Goal: Information Seeking & Learning: Understand process/instructions

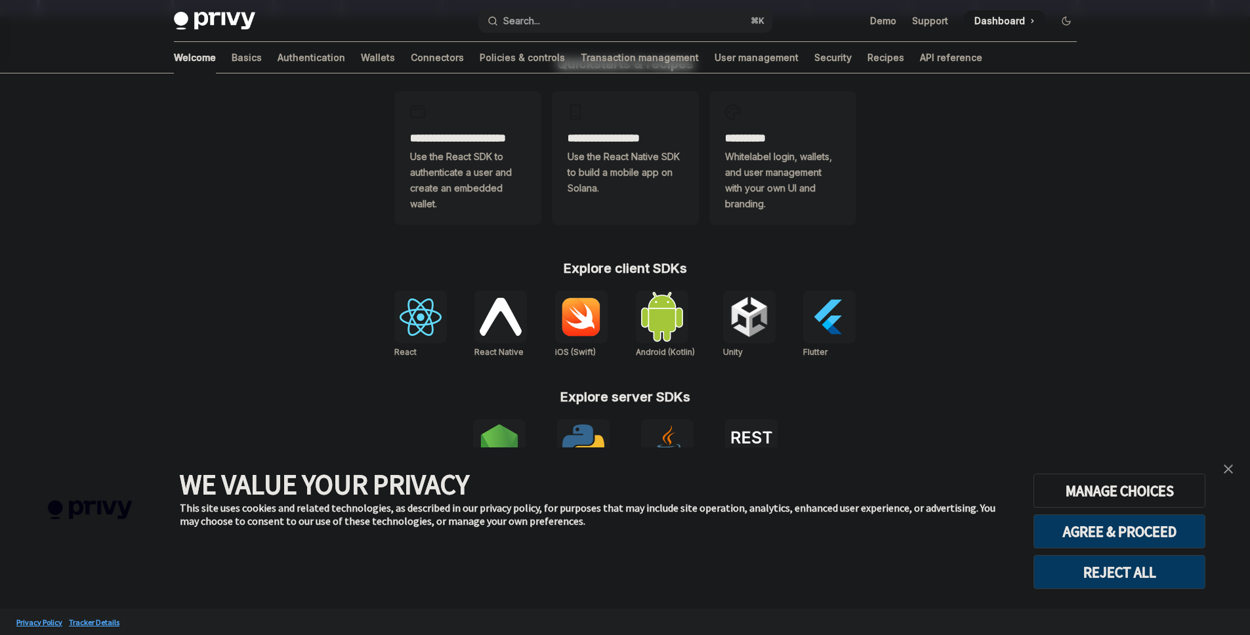
scroll to position [408, 0]
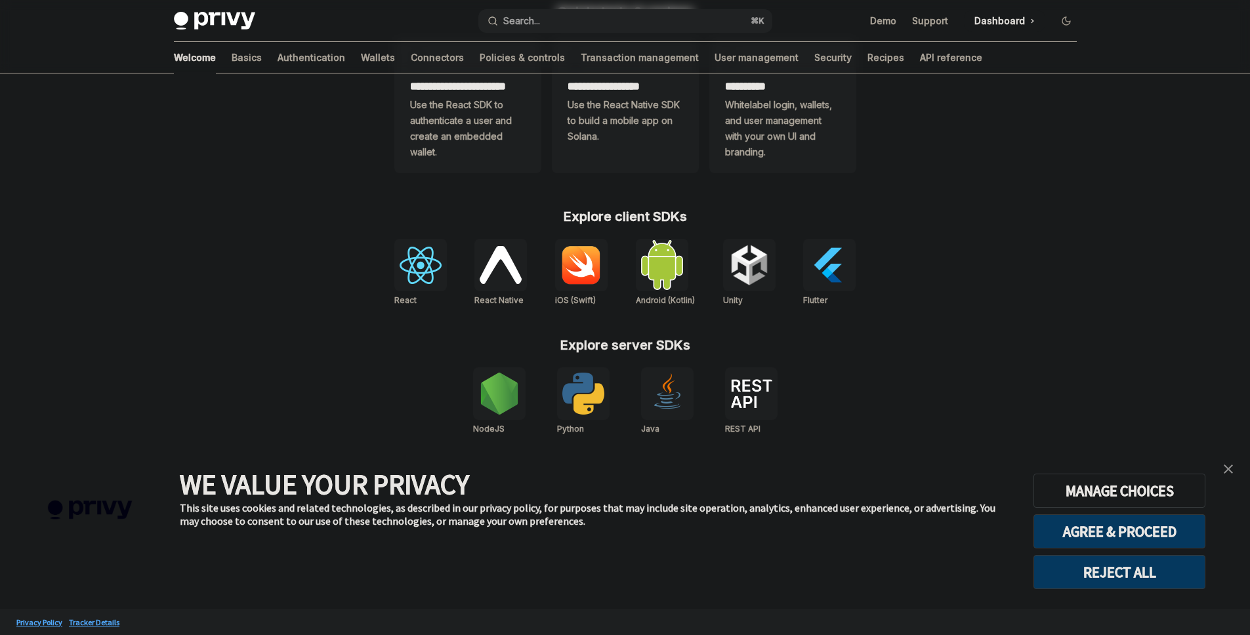
type textarea "*"
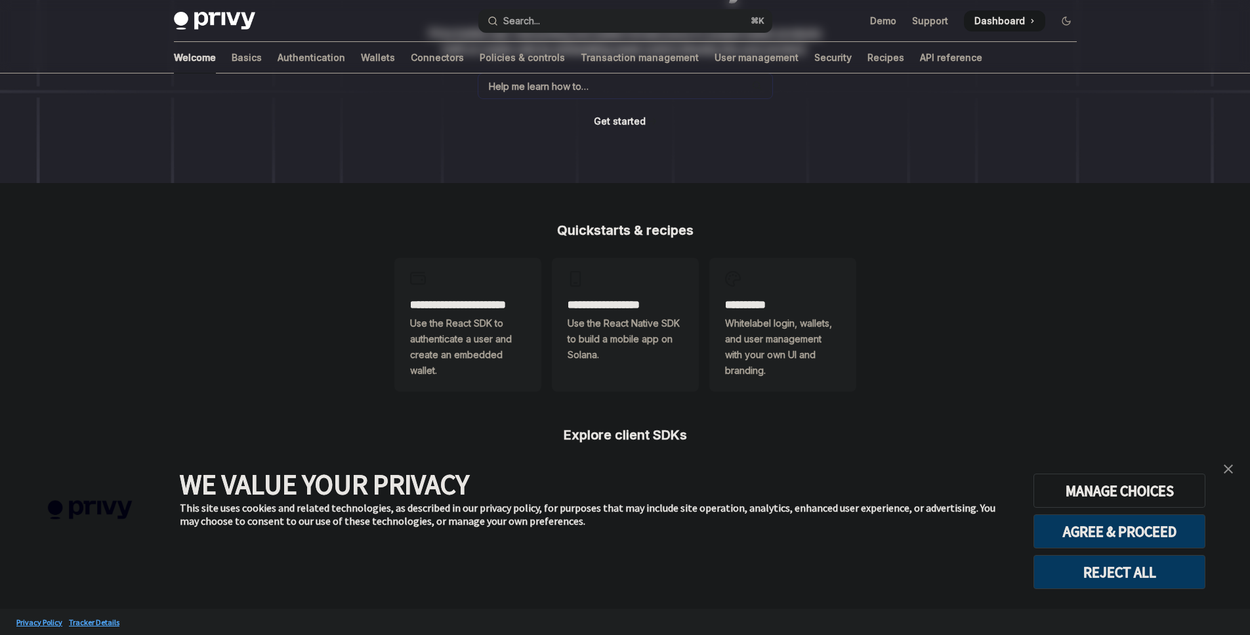
scroll to position [408, 0]
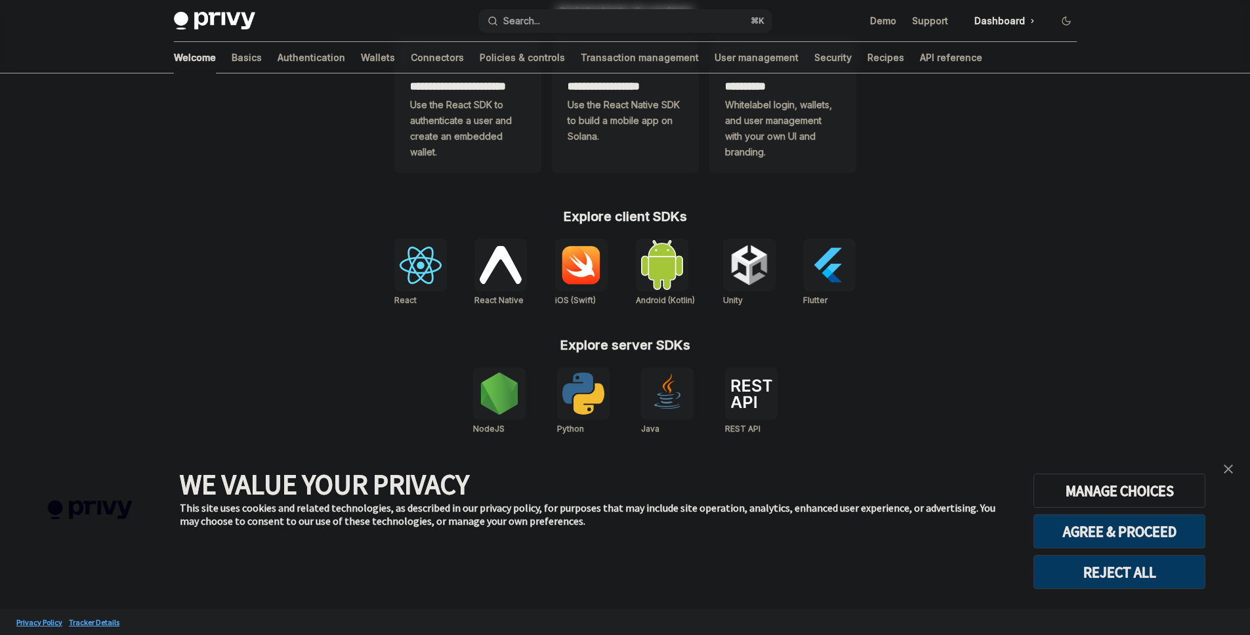
click at [1229, 471] on img "close banner" at bounding box center [1228, 469] width 9 height 9
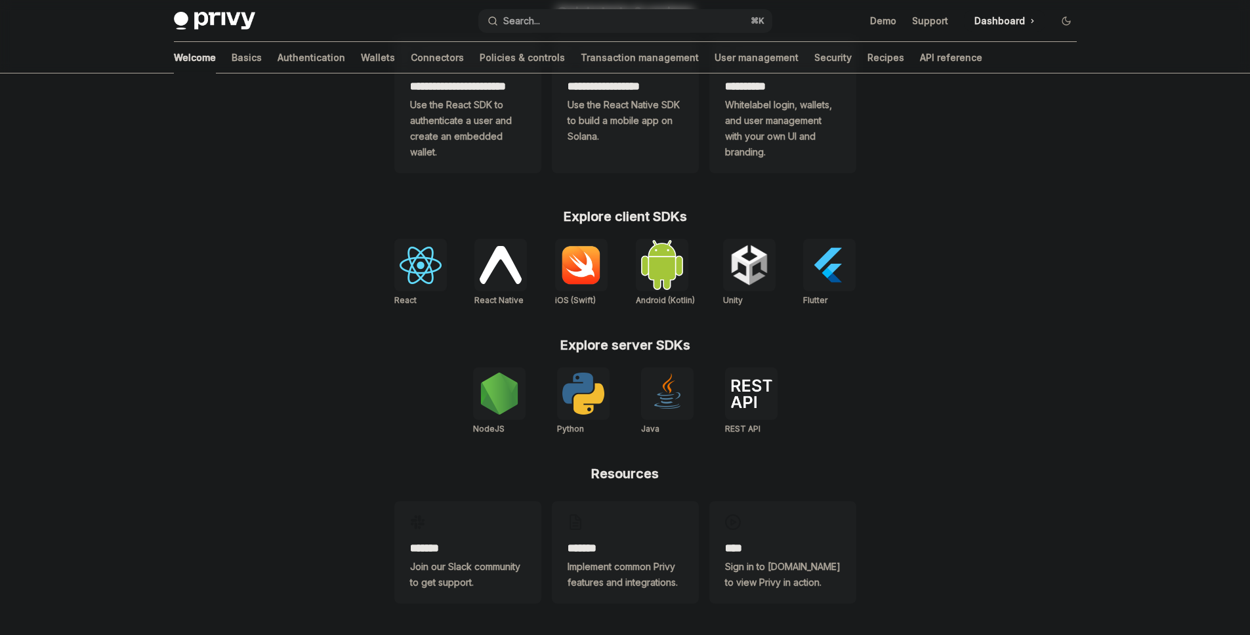
click at [418, 261] on img at bounding box center [421, 265] width 42 height 37
type textarea "*"
click at [420, 261] on img at bounding box center [421, 265] width 42 height 37
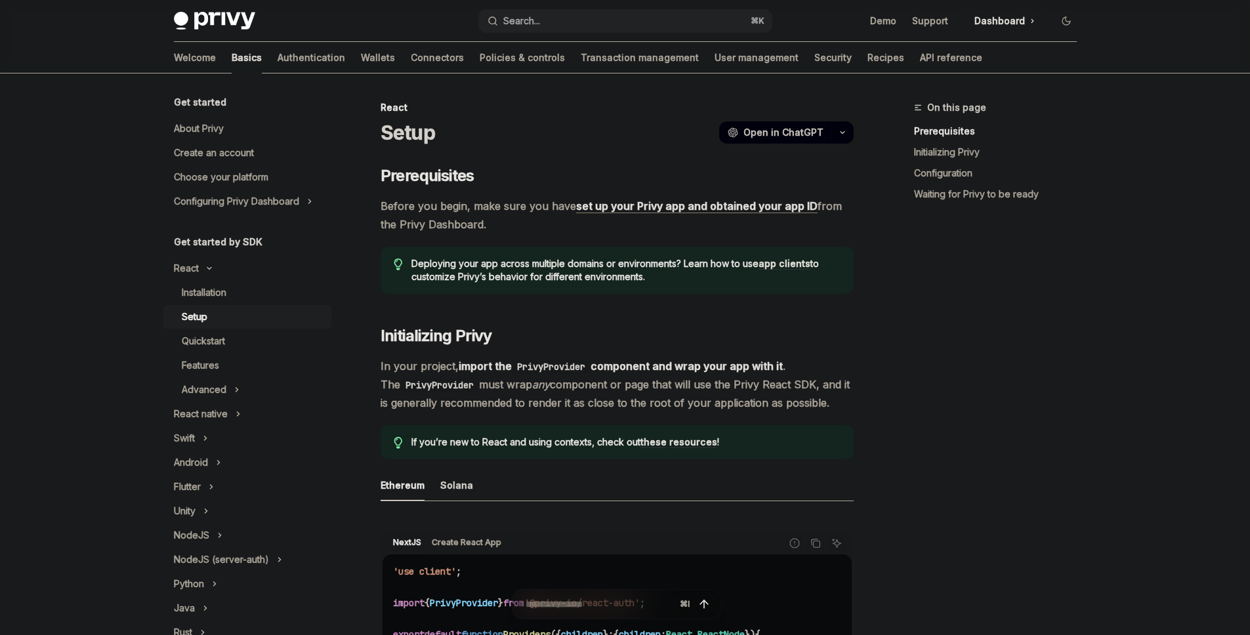
type textarea "*"
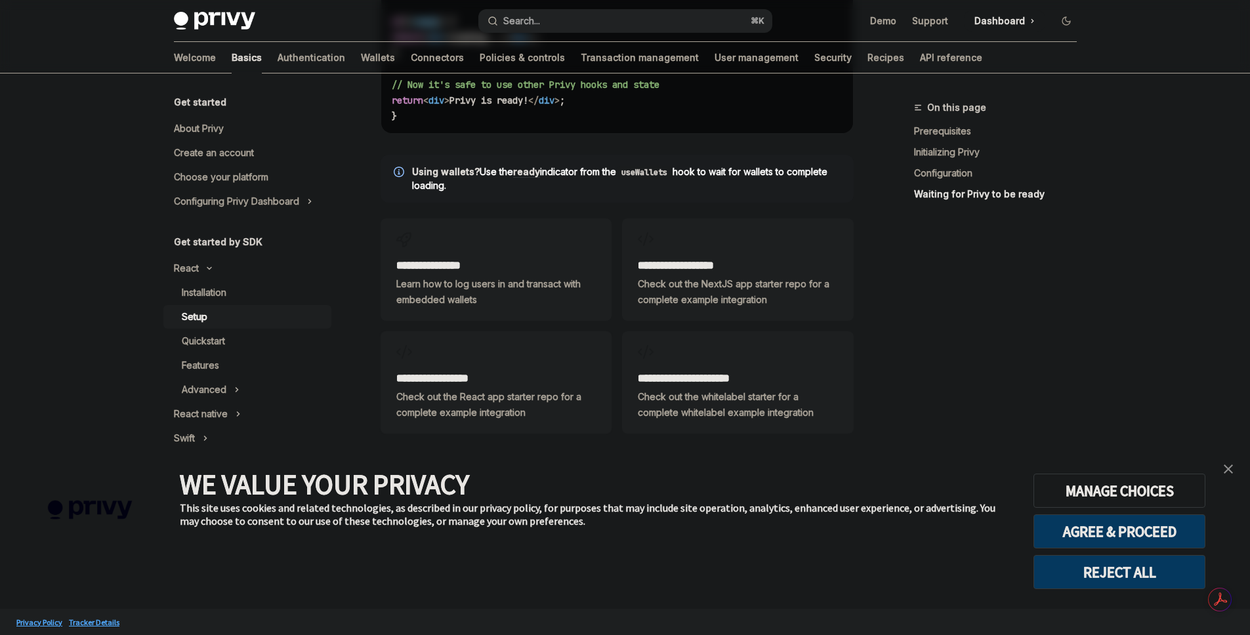
scroll to position [1636, 0]
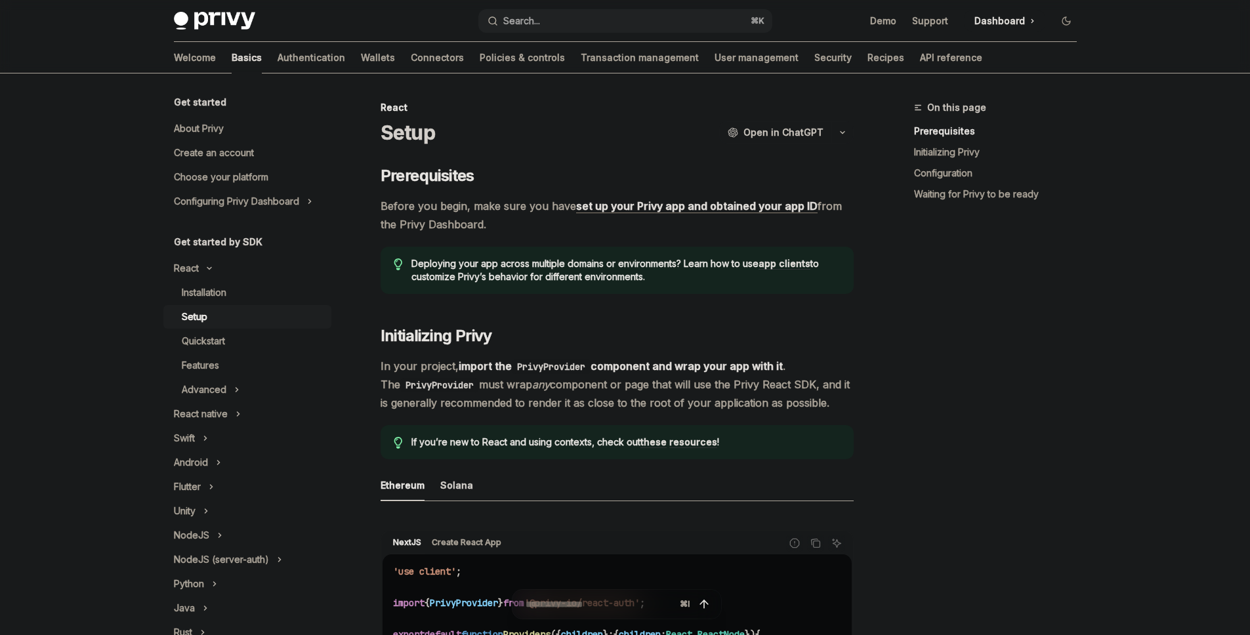
type textarea "*"
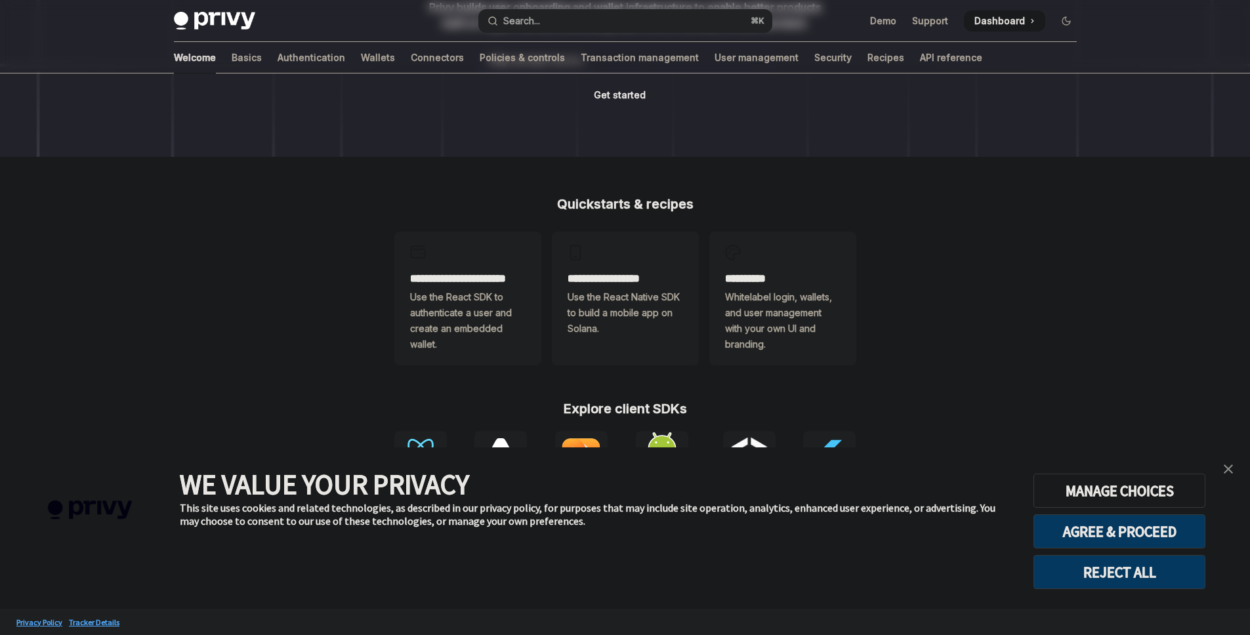
scroll to position [408, 0]
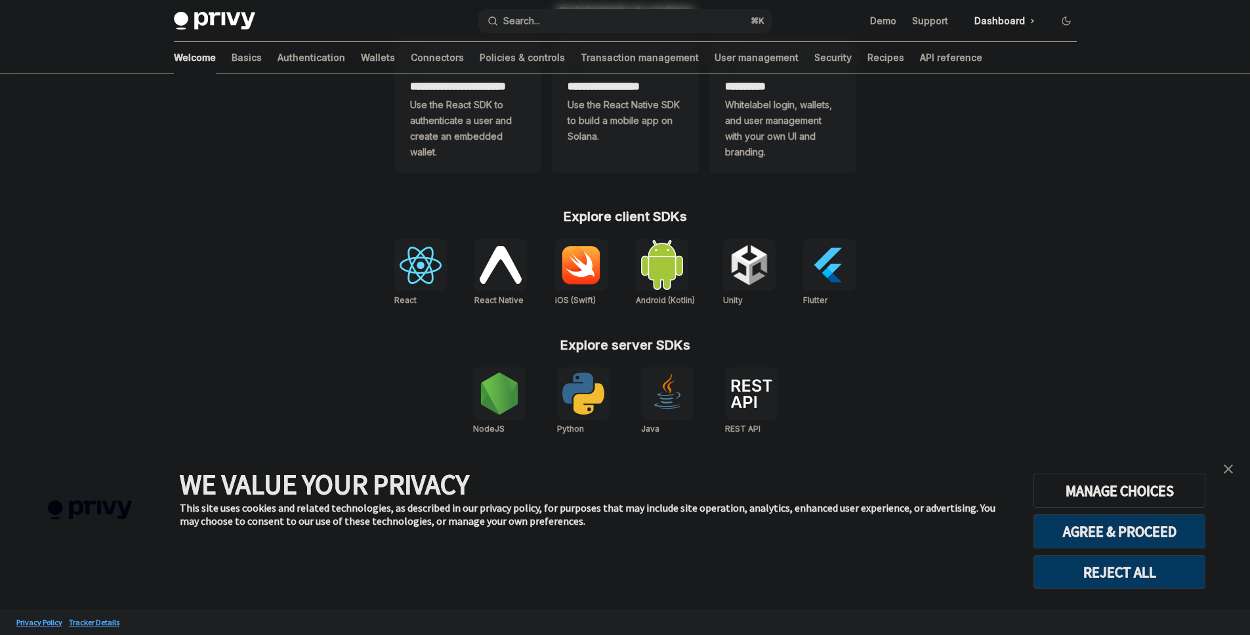
click at [1231, 467] on img "close banner" at bounding box center [1228, 469] width 9 height 9
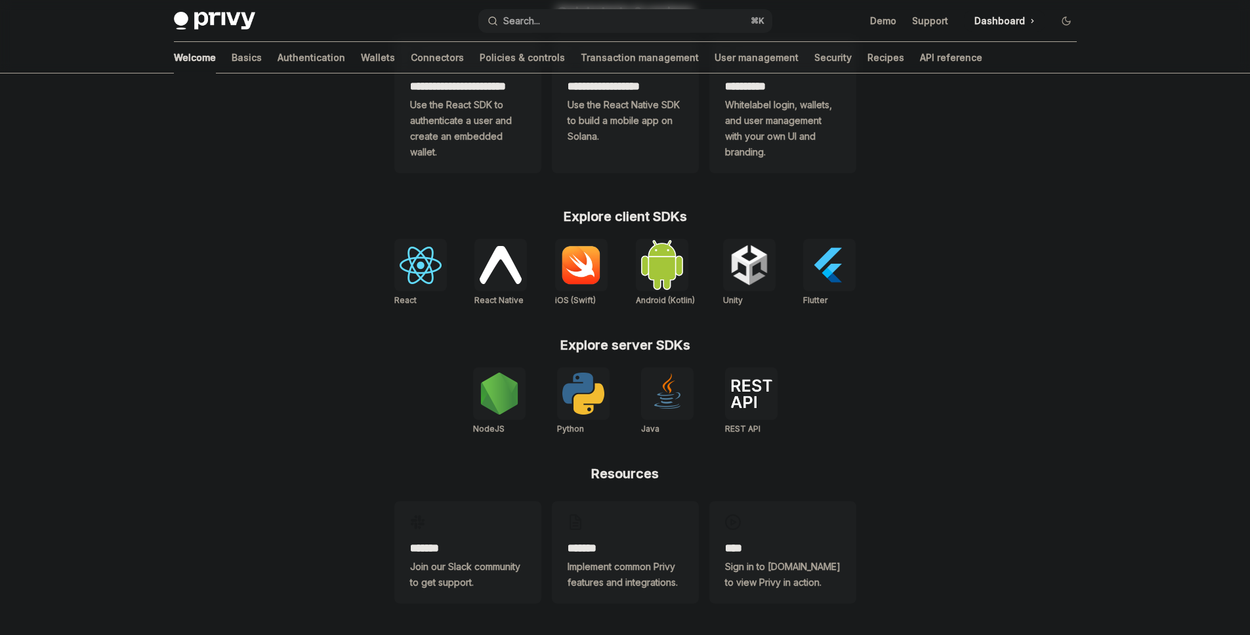
click at [394, 308] on div "**********" at bounding box center [625, 320] width 504 height 630
click at [416, 289] on div at bounding box center [420, 265] width 53 height 53
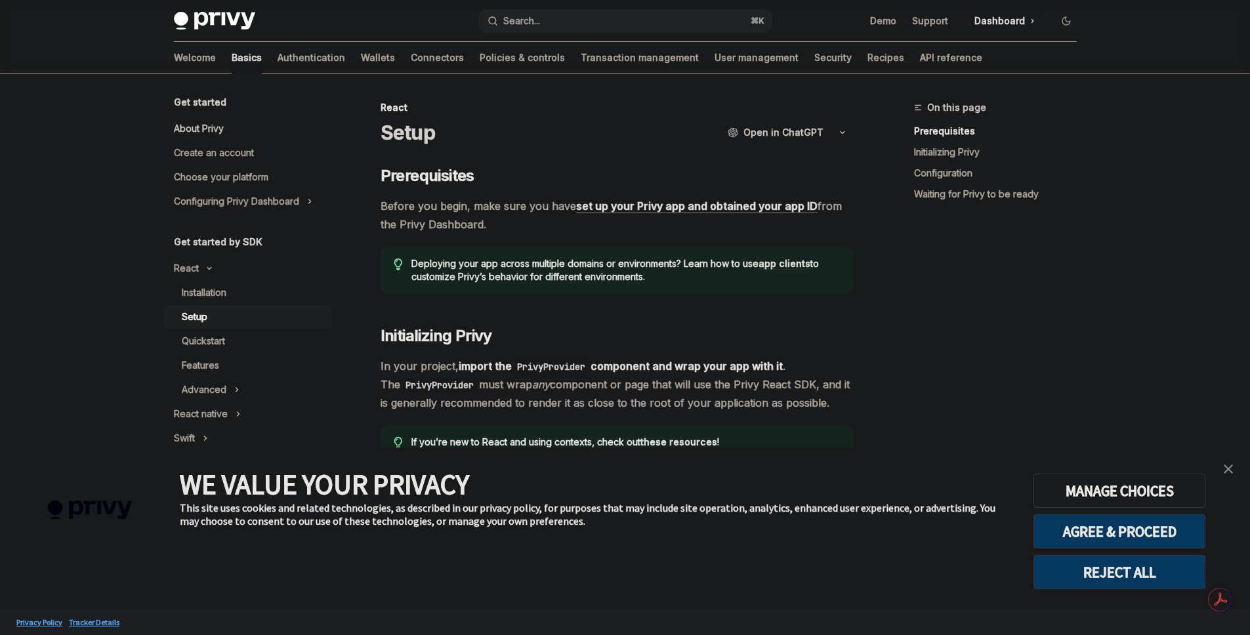
click at [217, 133] on div "About Privy" at bounding box center [199, 129] width 50 height 16
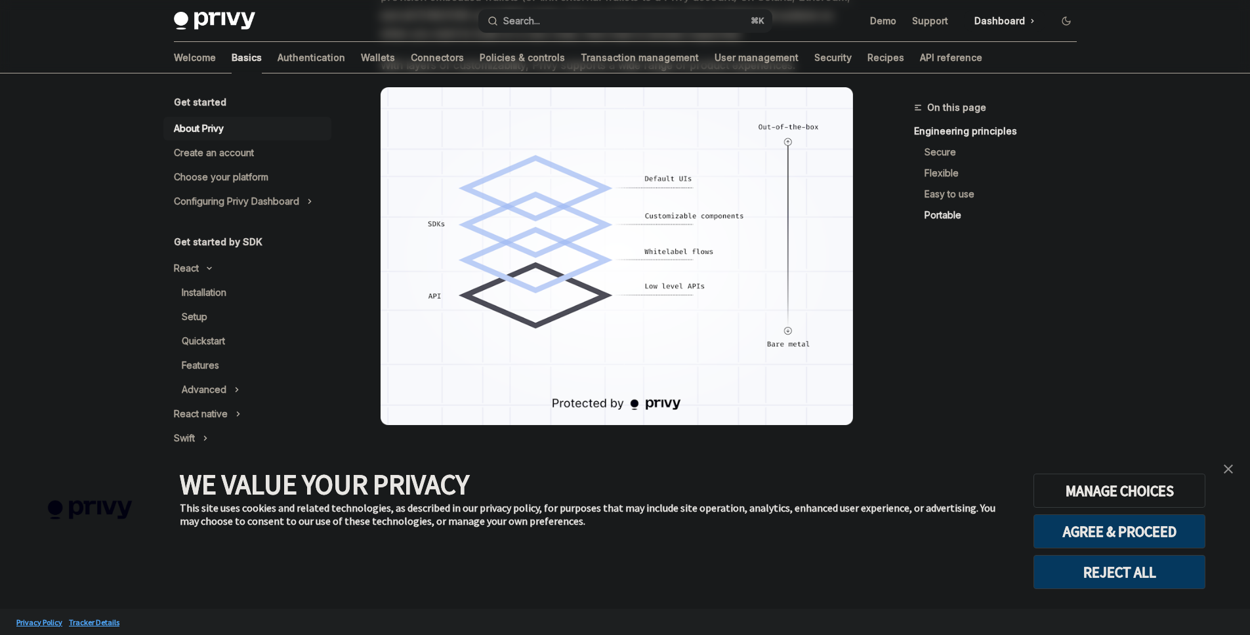
scroll to position [1091, 0]
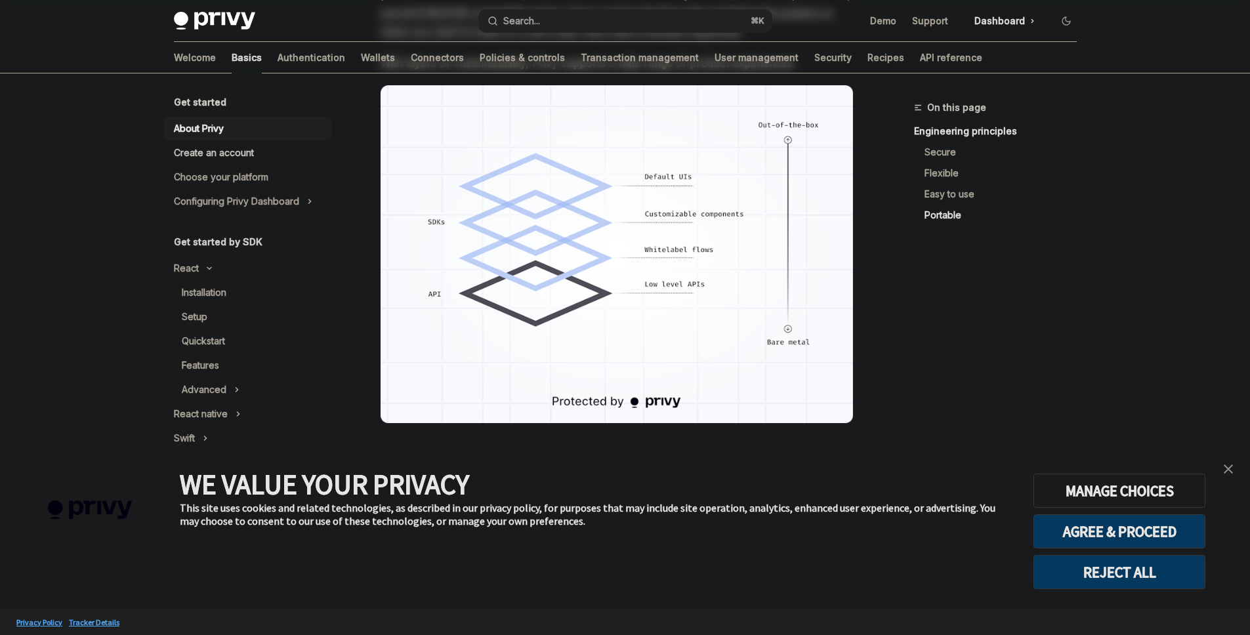
click at [207, 154] on div "Create an account" at bounding box center [214, 153] width 80 height 16
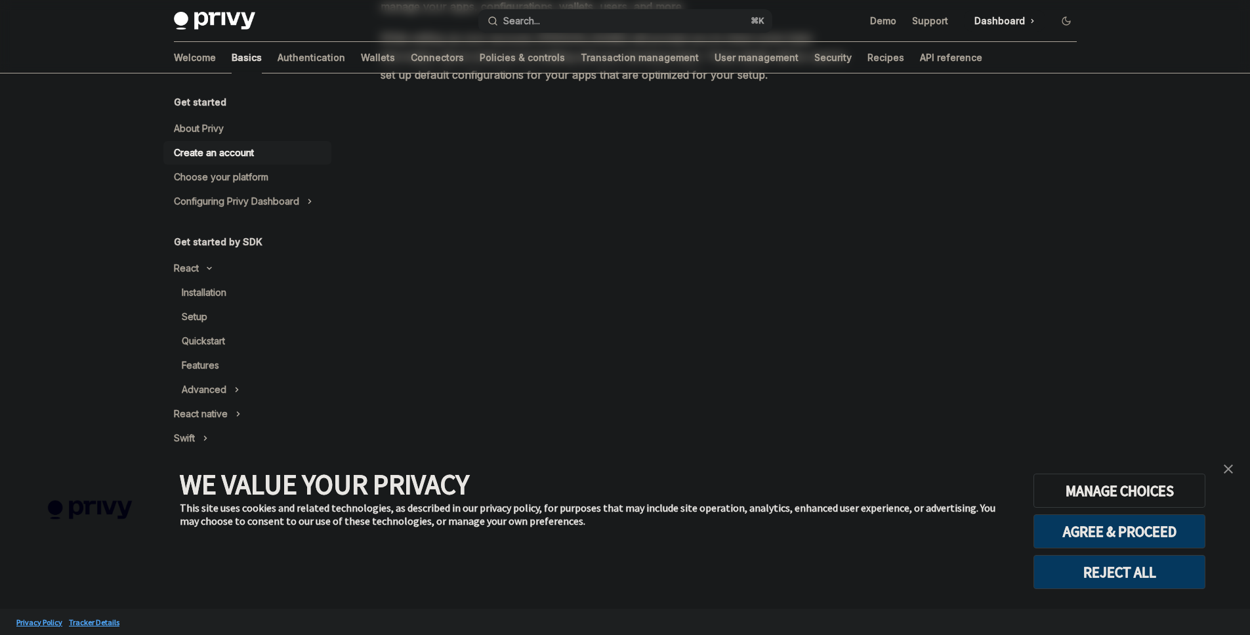
scroll to position [198, 0]
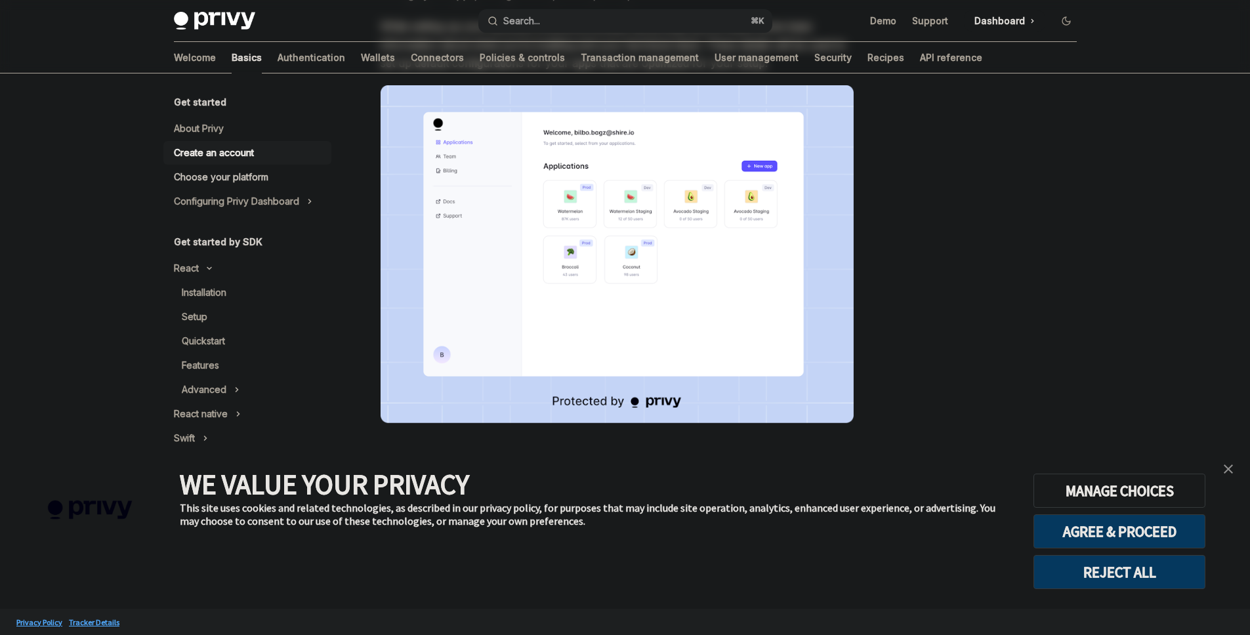
click at [249, 167] on link "Choose your platform" at bounding box center [247, 177] width 168 height 24
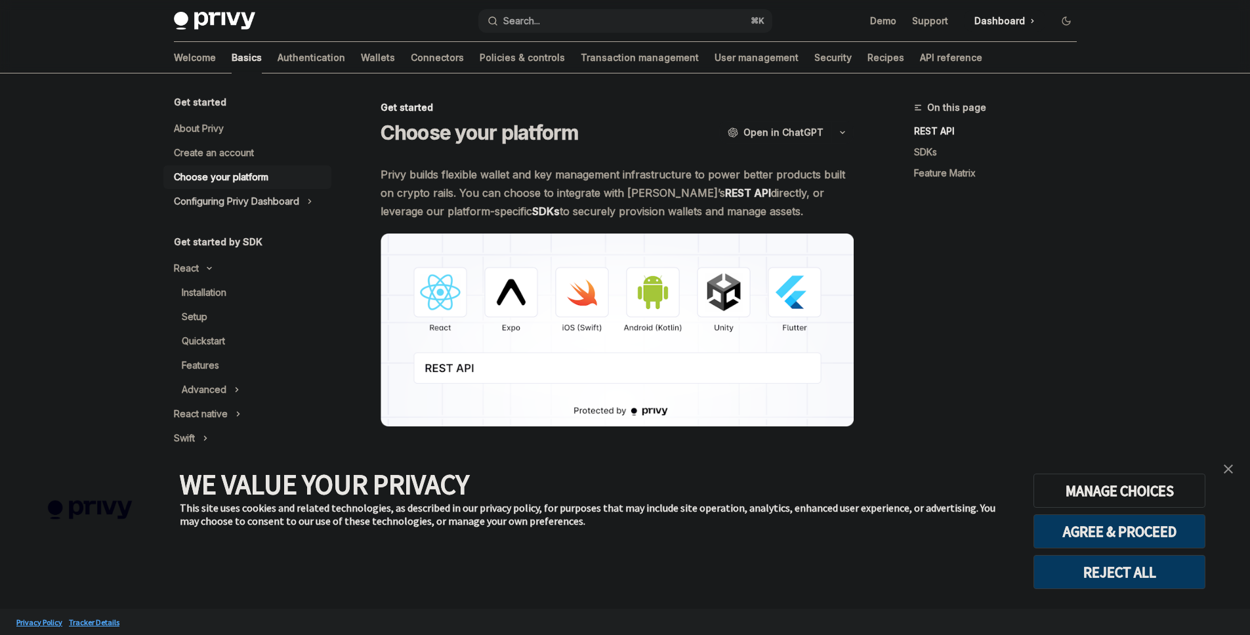
click at [261, 198] on div "Configuring Privy Dashboard" at bounding box center [236, 202] width 125 height 16
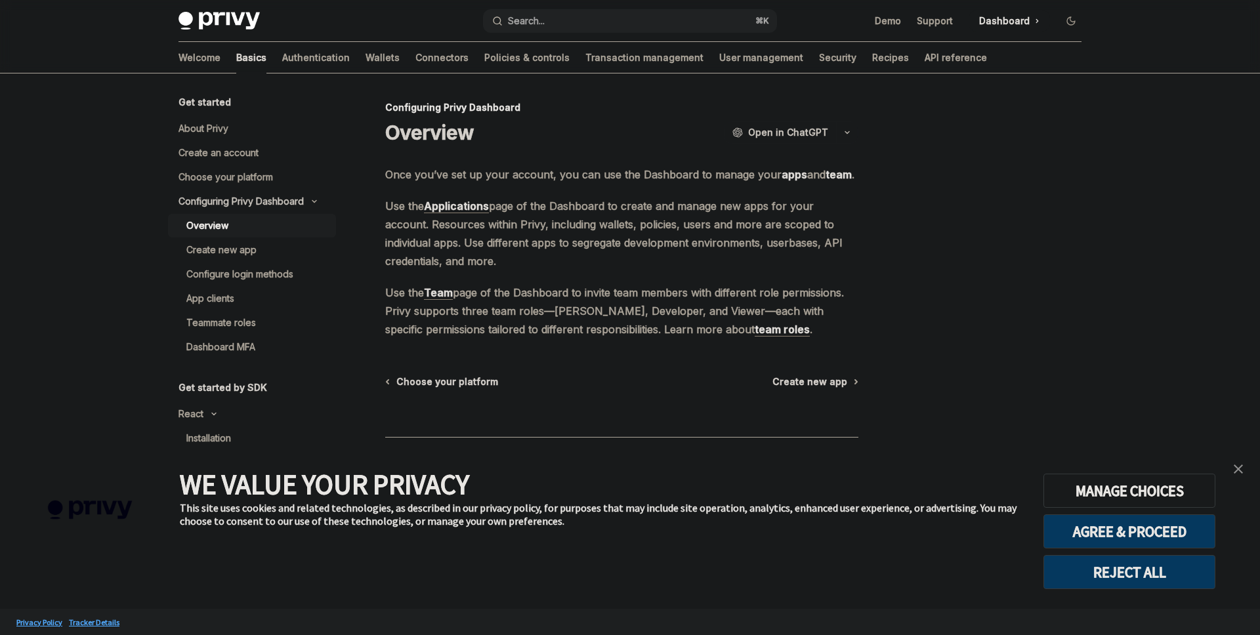
click at [262, 196] on div "Configuring Privy Dashboard" at bounding box center [241, 202] width 125 height 16
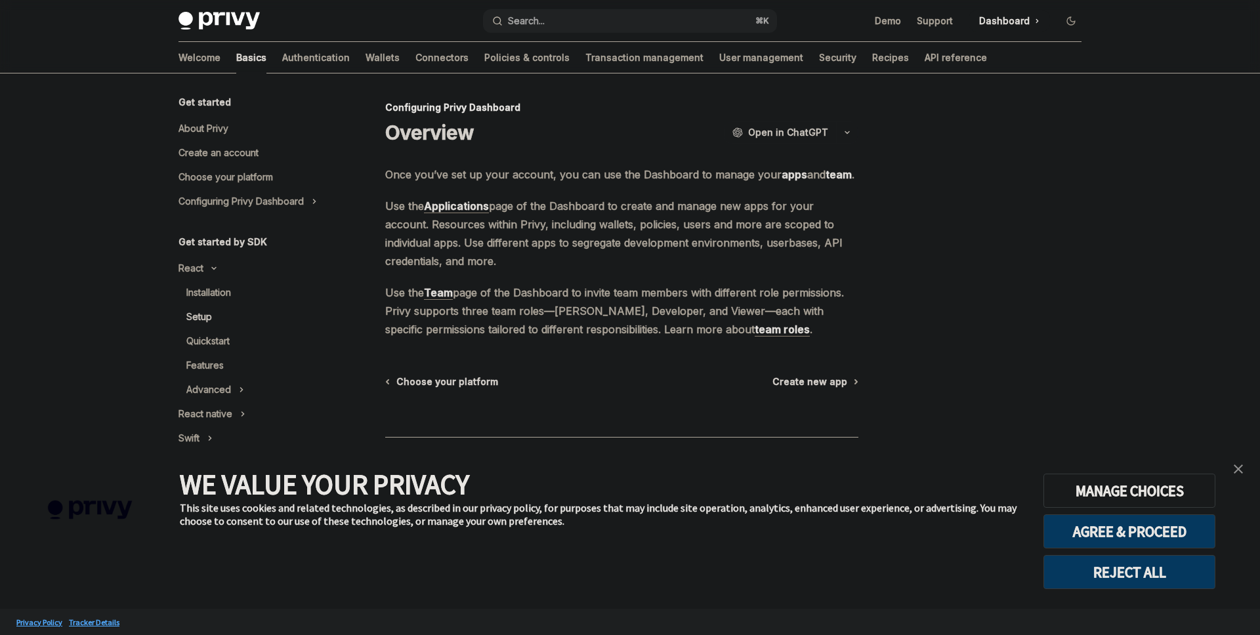
click at [215, 326] on link "Setup" at bounding box center [252, 317] width 168 height 24
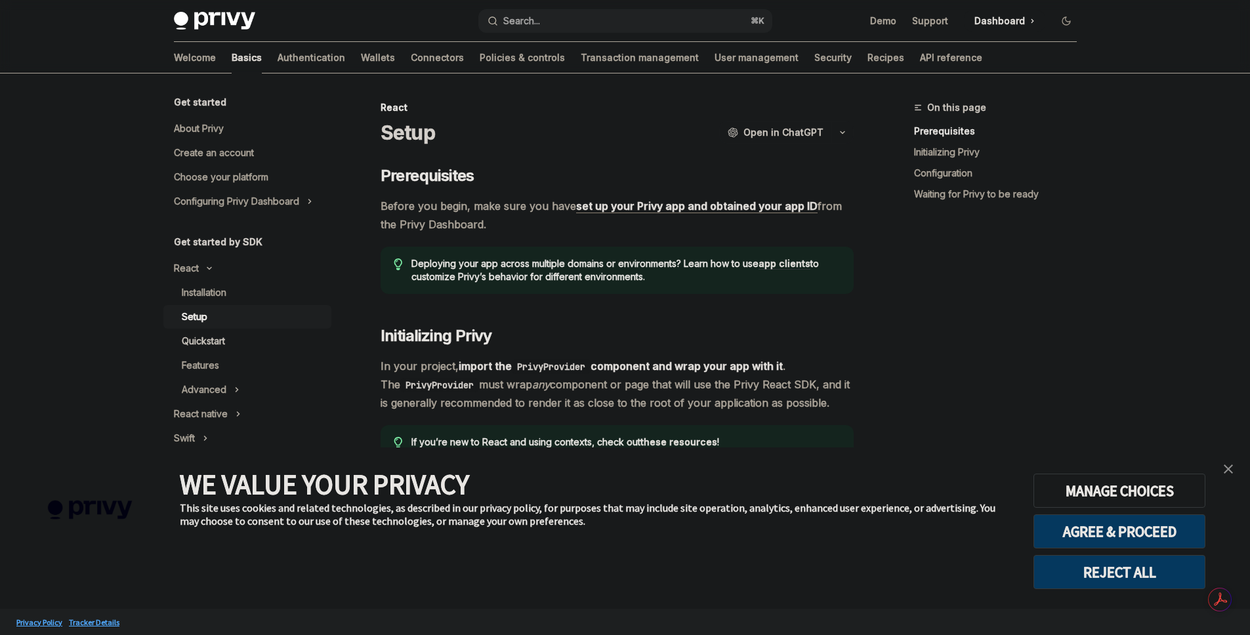
click at [223, 341] on div "Quickstart" at bounding box center [203, 341] width 43 height 16
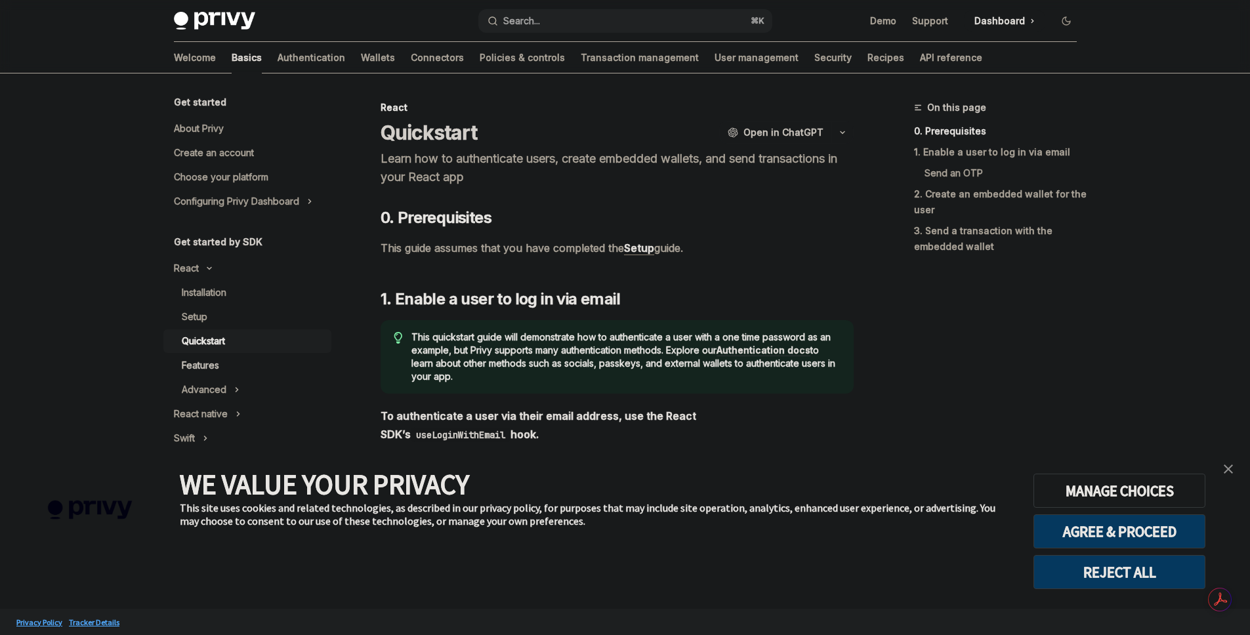
click at [234, 356] on link "Features" at bounding box center [247, 366] width 168 height 24
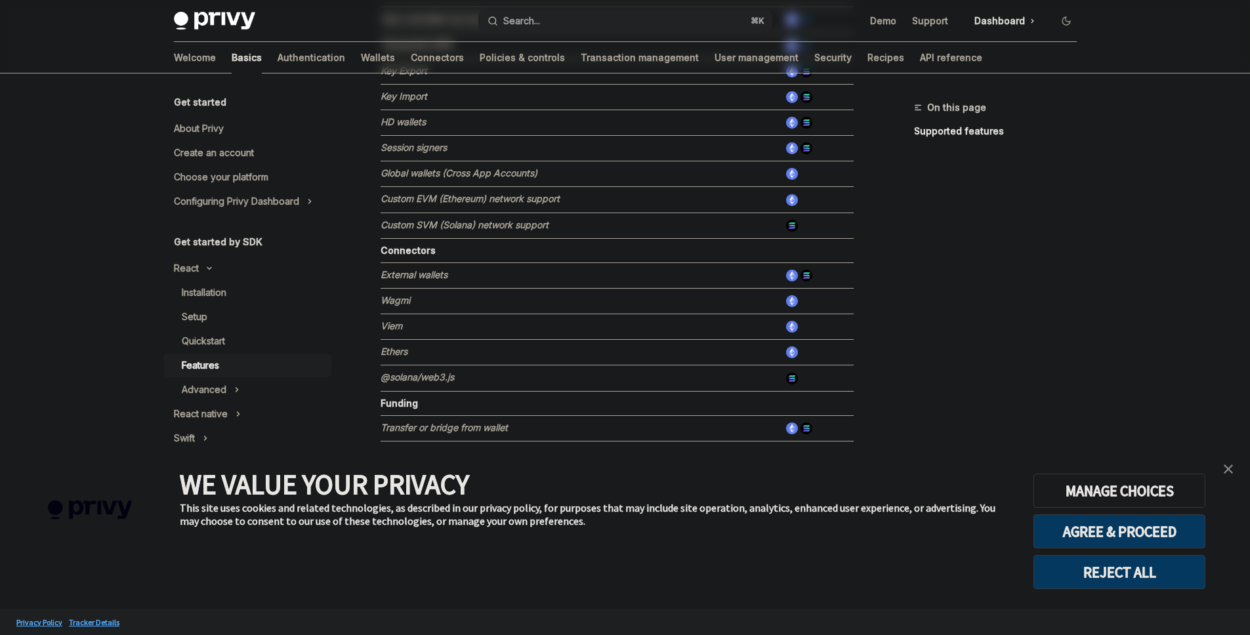
scroll to position [778, 0]
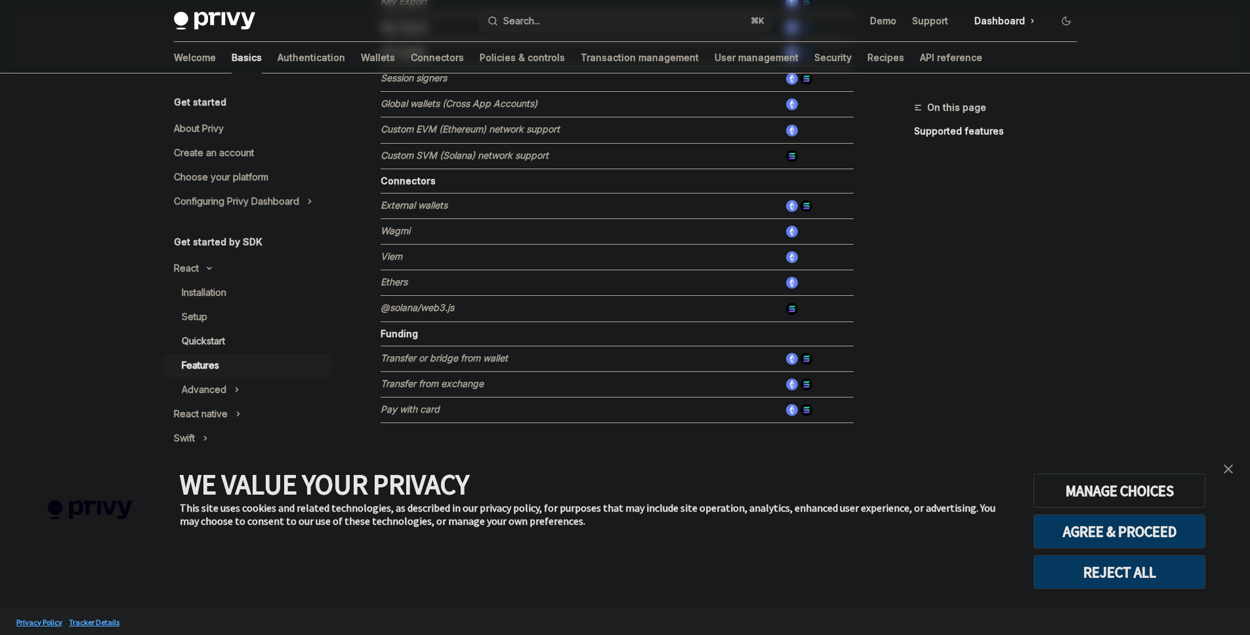
click at [240, 334] on div "Quickstart" at bounding box center [253, 341] width 142 height 16
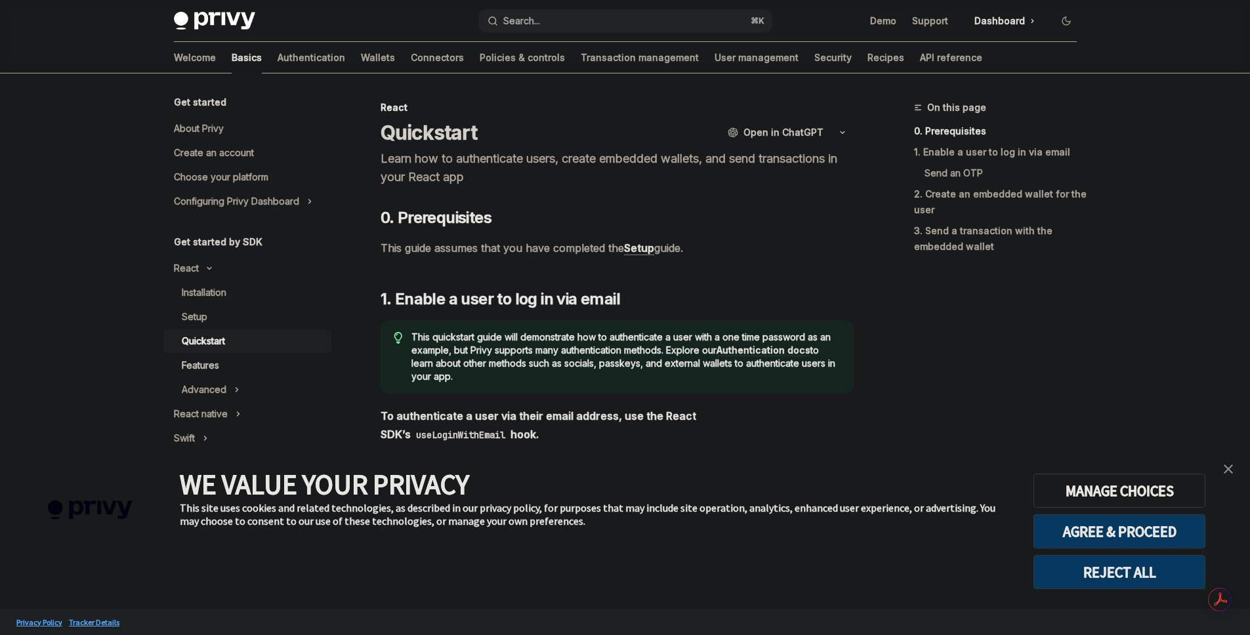
click at [209, 371] on div "Features" at bounding box center [200, 366] width 37 height 16
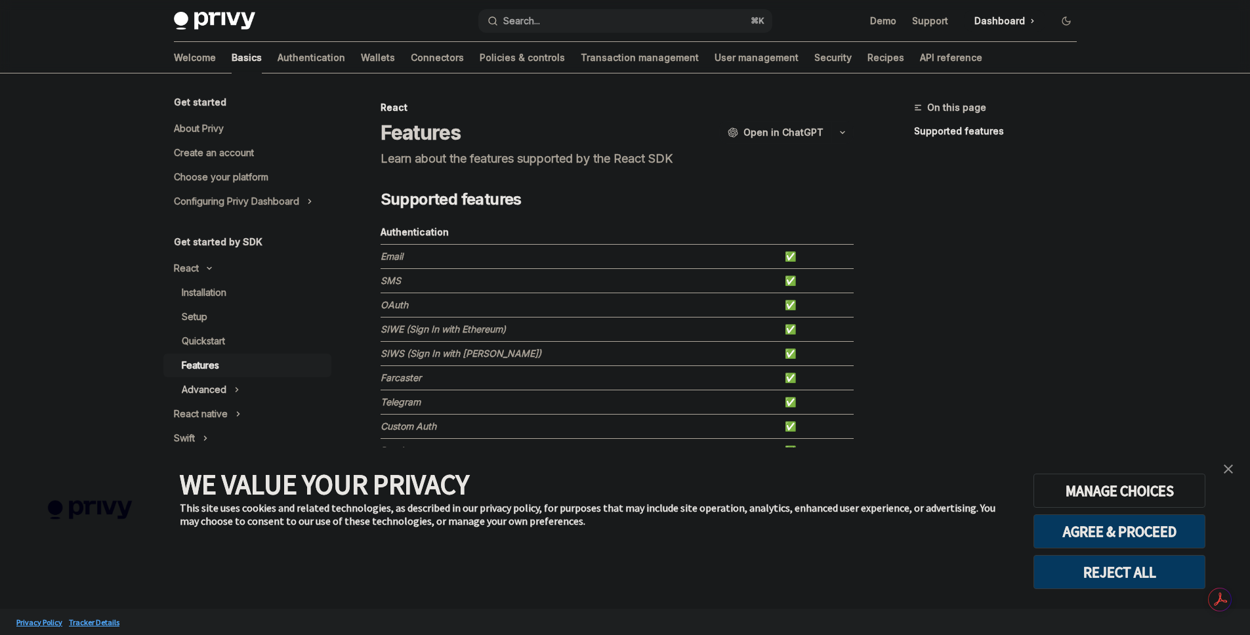
click at [230, 391] on button "Advanced" at bounding box center [247, 390] width 168 height 24
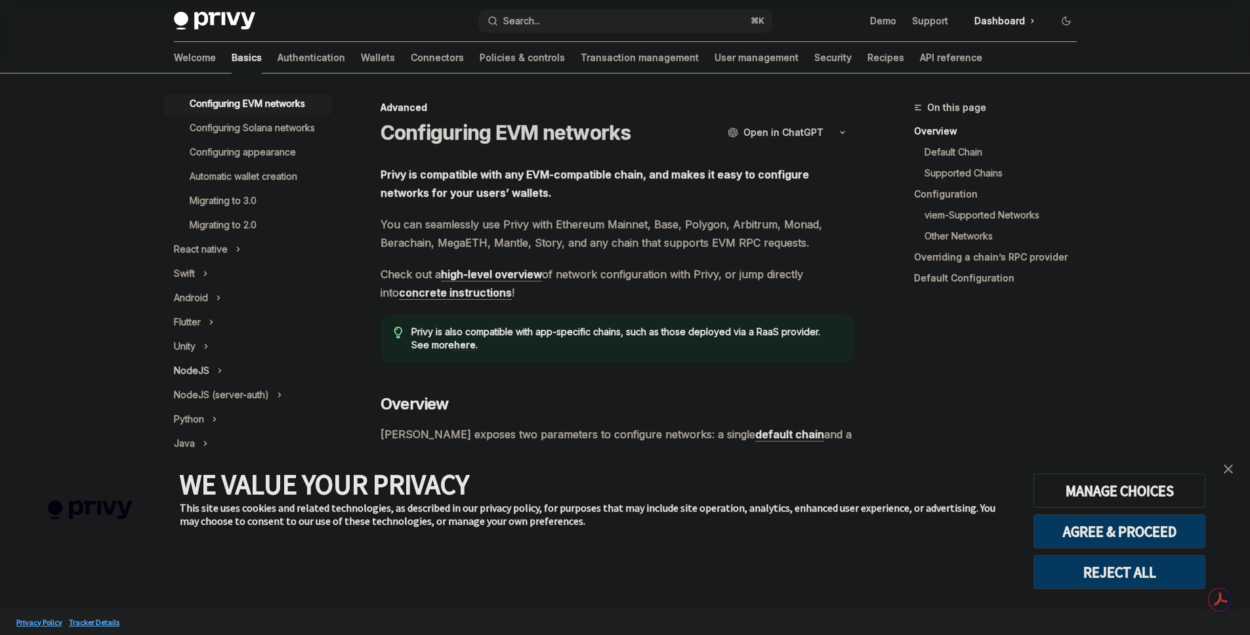
scroll to position [353, 0]
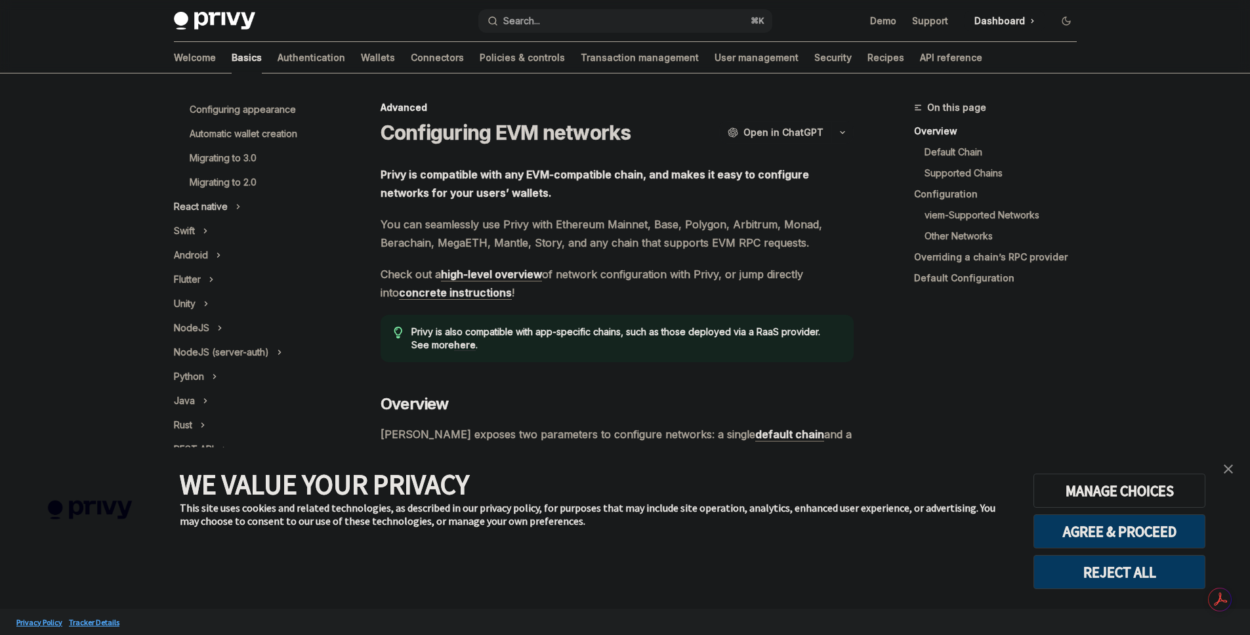
click at [192, 215] on div "React native" at bounding box center [201, 207] width 54 height 16
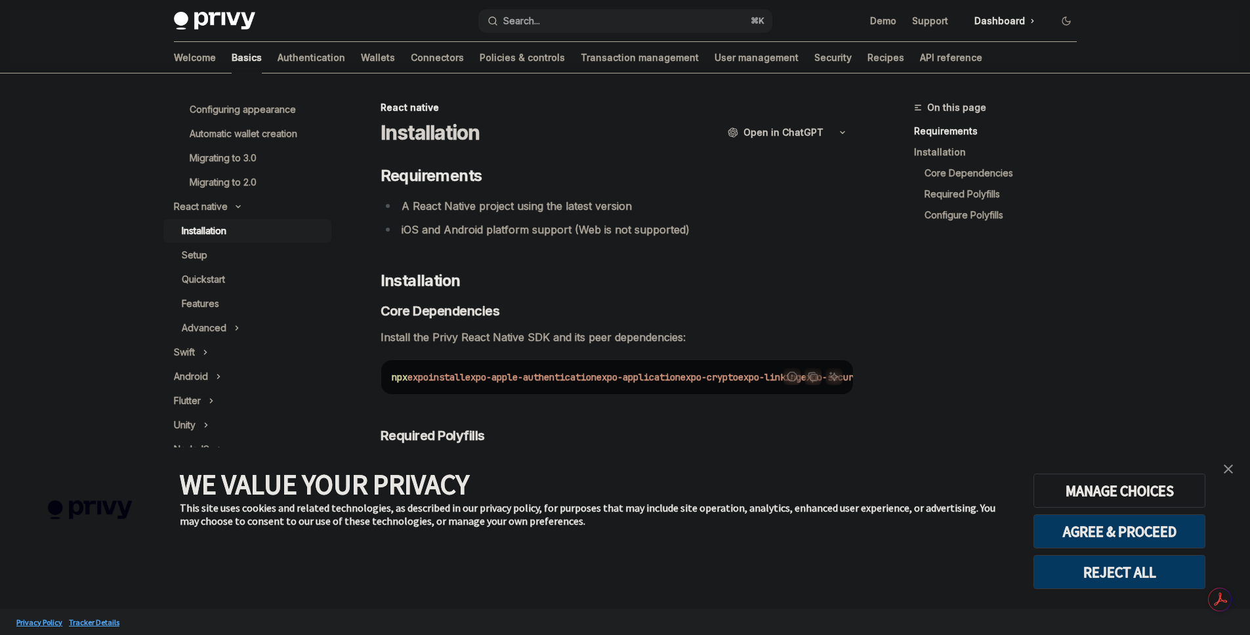
click at [441, 374] on span "install" at bounding box center [447, 378] width 37 height 12
click at [442, 373] on span "install" at bounding box center [447, 378] width 37 height 12
click at [558, 375] on span "expo-apple-authentication" at bounding box center [530, 378] width 131 height 12
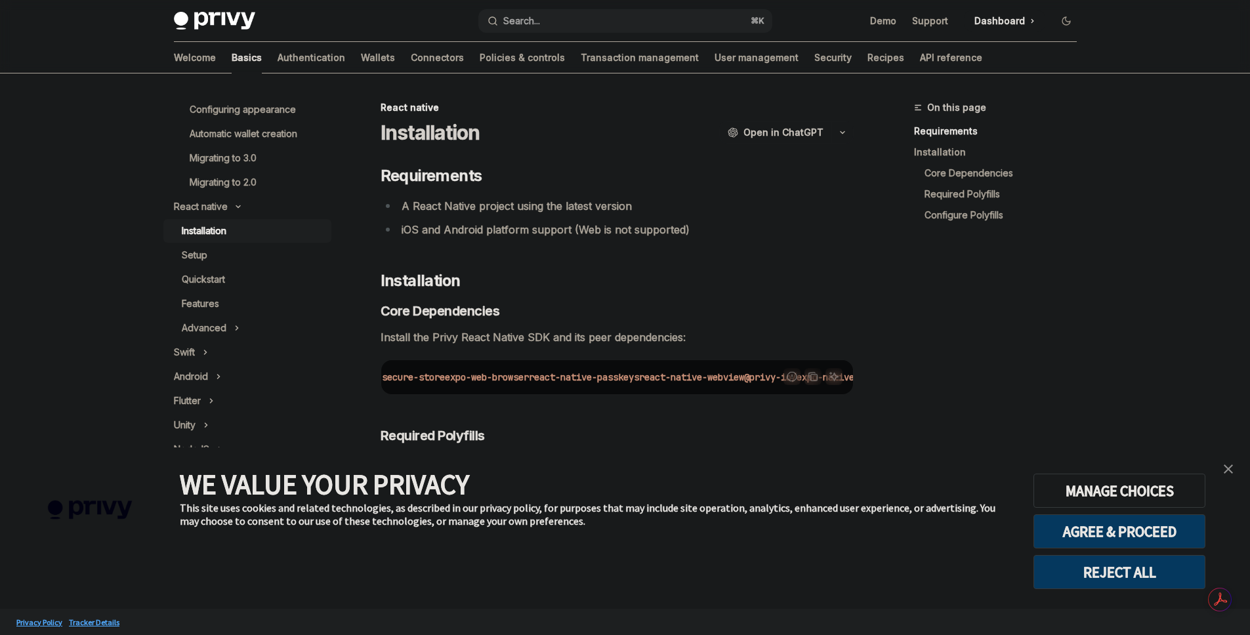
click at [671, 395] on div "Report incorrect code Copy Ask AI npx expo install expo-apple-authentication ex…" at bounding box center [617, 377] width 473 height 35
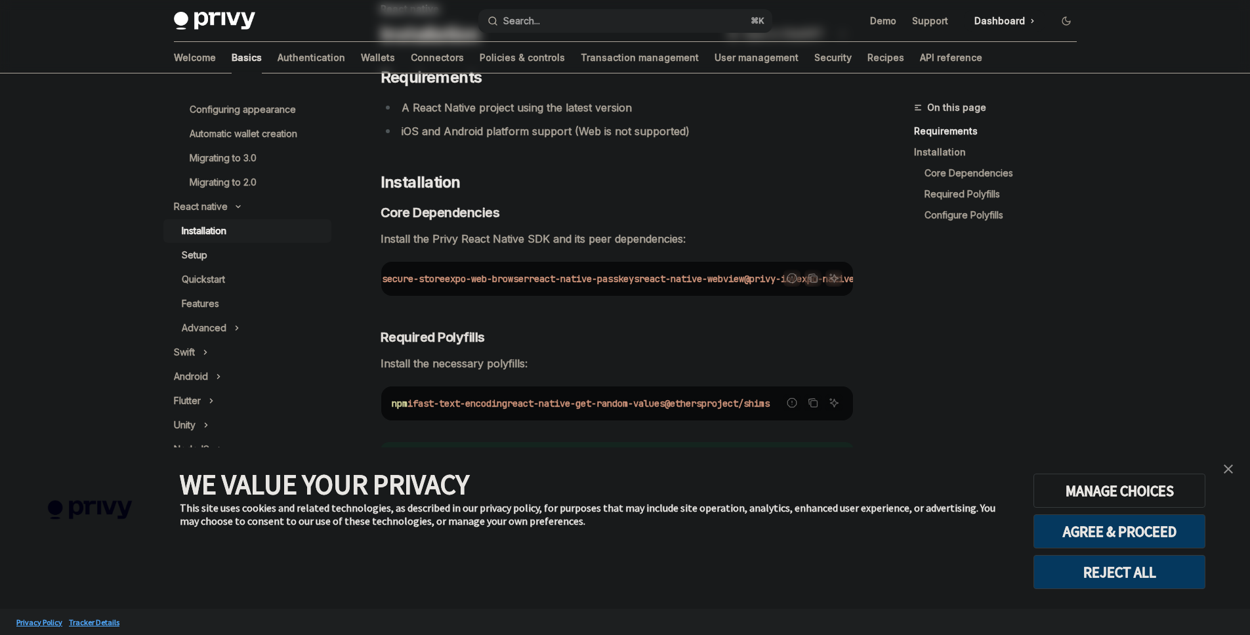
scroll to position [356, 0]
click at [203, 212] on div "React native" at bounding box center [201, 204] width 54 height 16
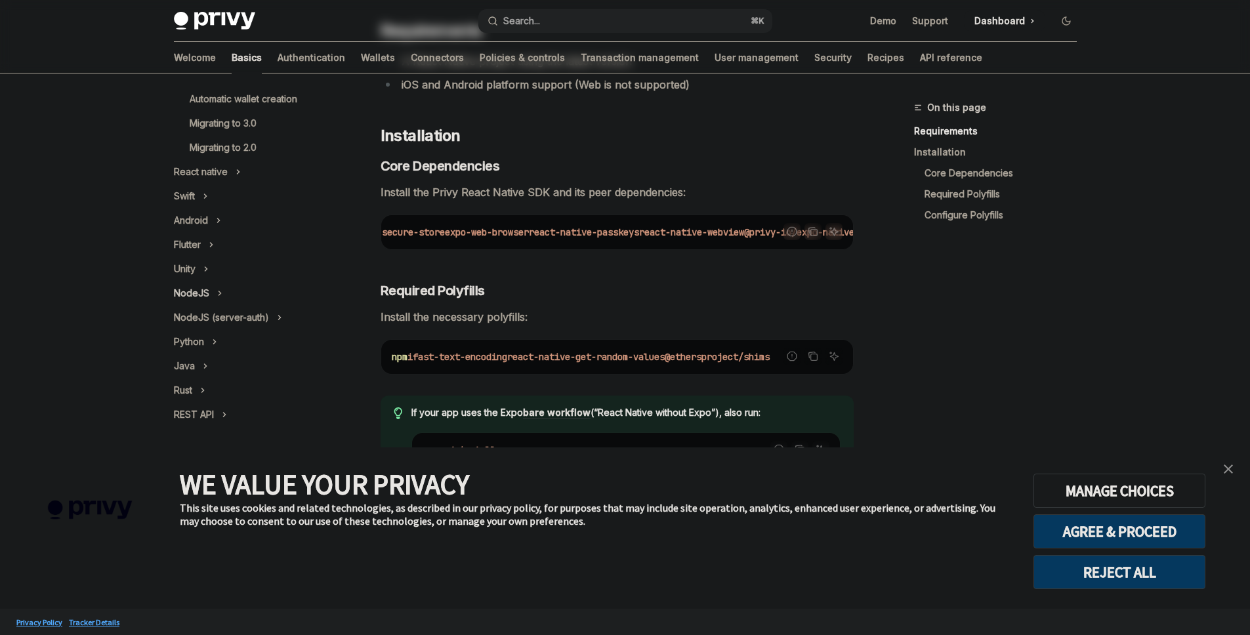
scroll to position [207, 0]
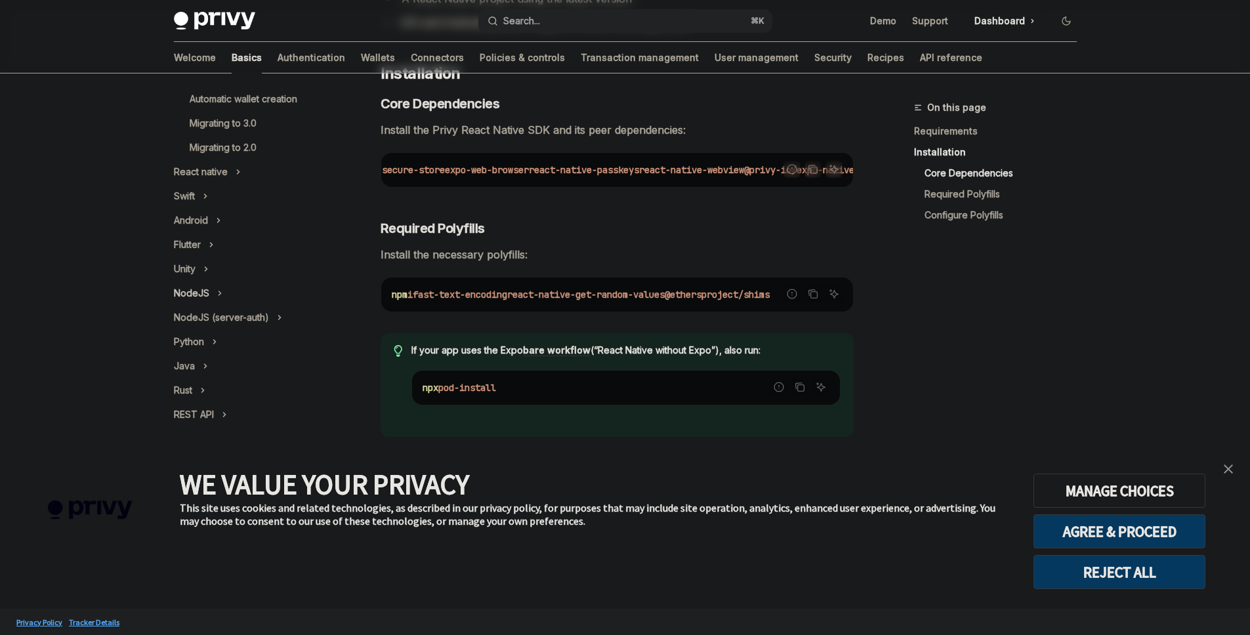
click at [209, 289] on button "NodeJS" at bounding box center [247, 294] width 168 height 24
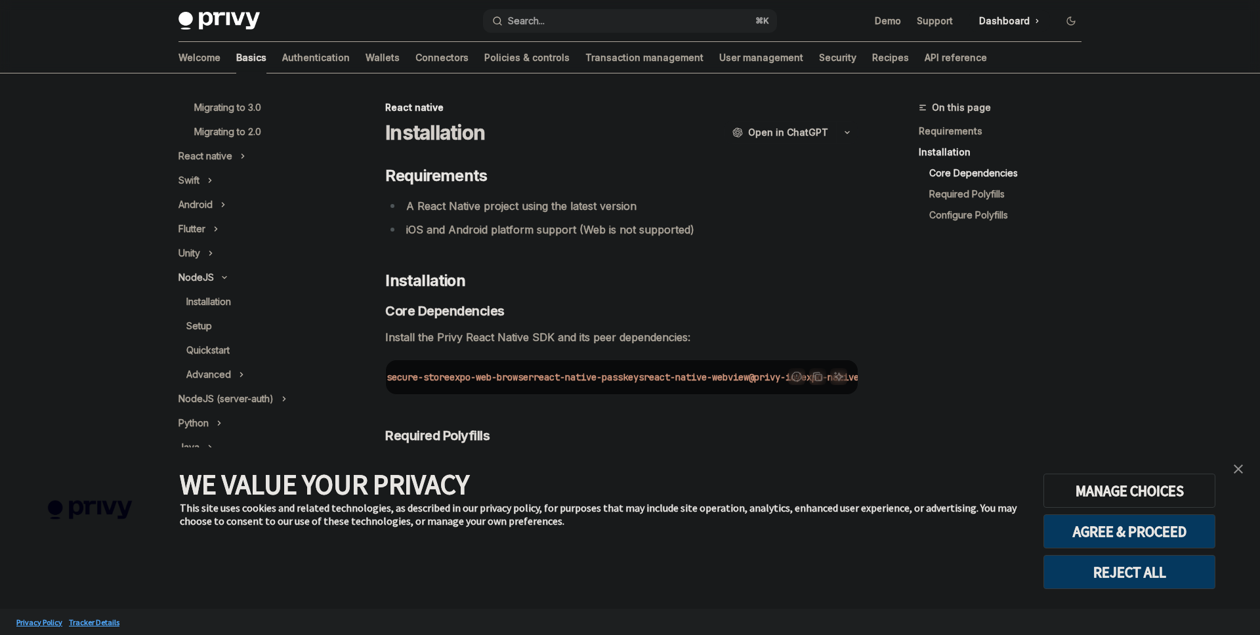
type textarea "*"
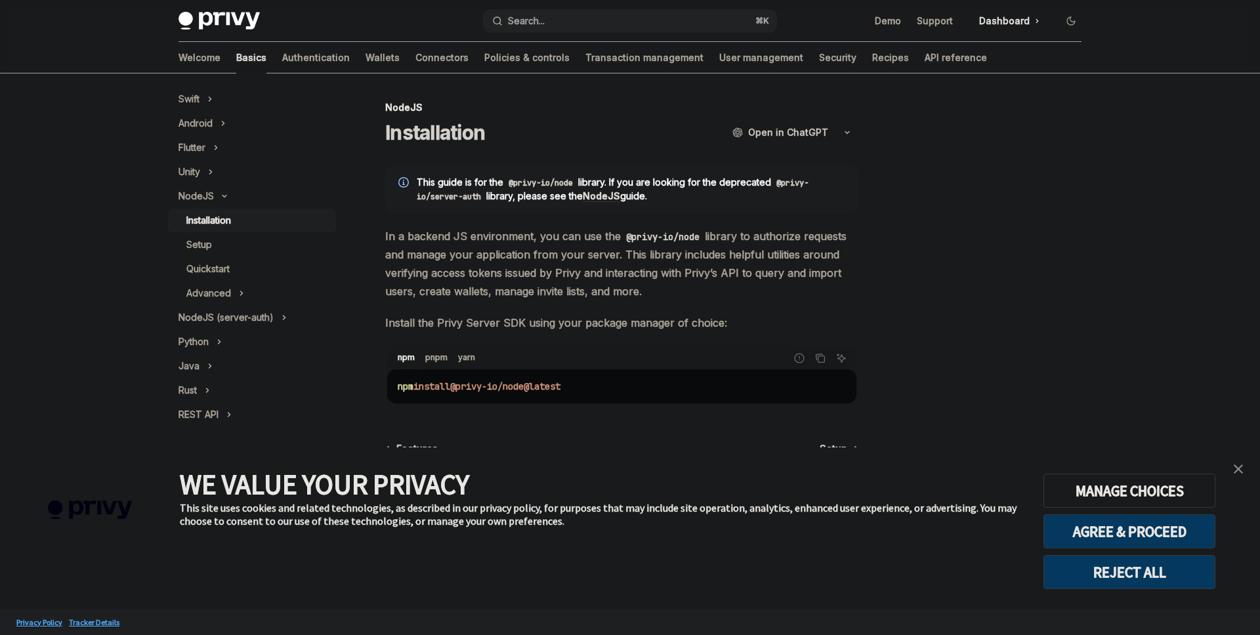
scroll to position [501, 0]
